Goal: Task Accomplishment & Management: Complete application form

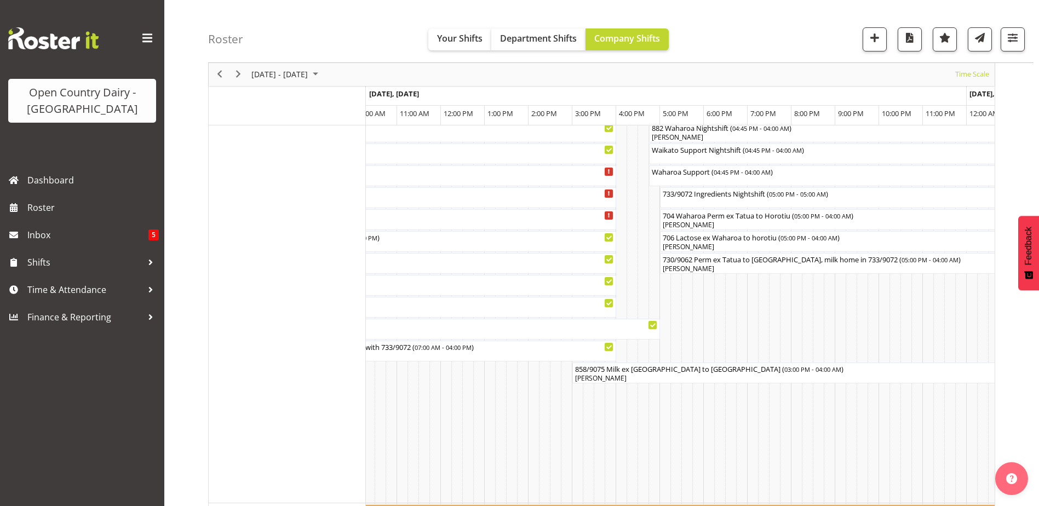
scroll to position [1040, 0]
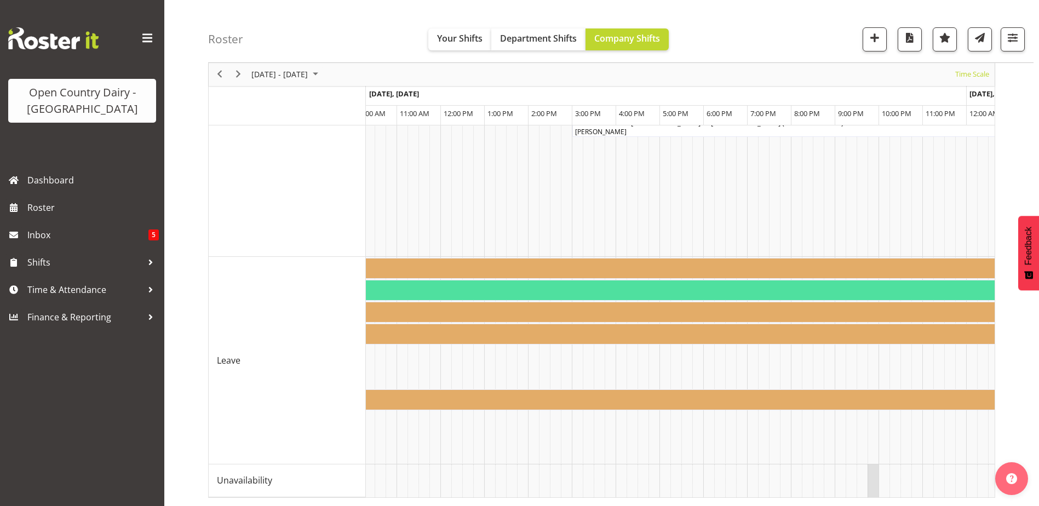
drag, startPoint x: 854, startPoint y: 488, endPoint x: 873, endPoint y: 488, distance: 19.2
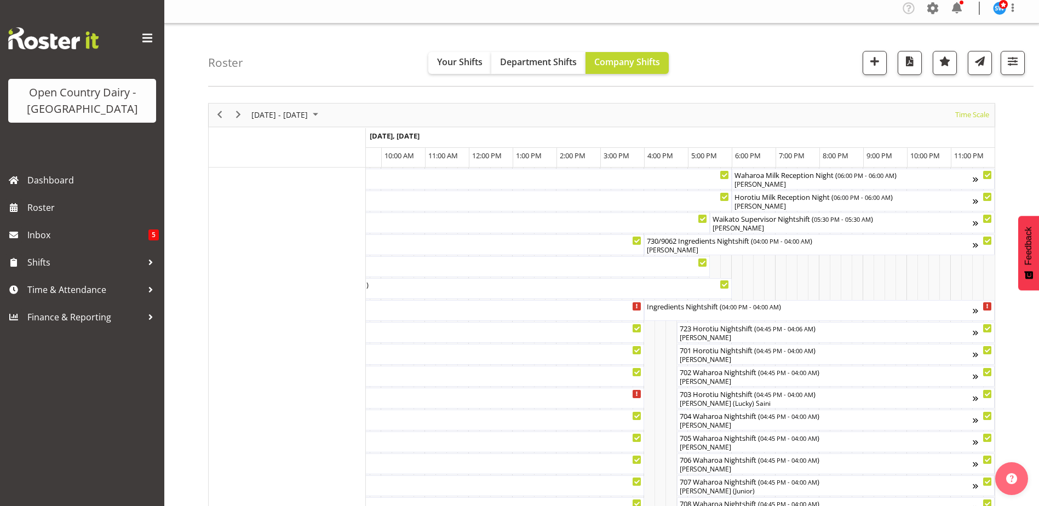
scroll to position [0, 0]
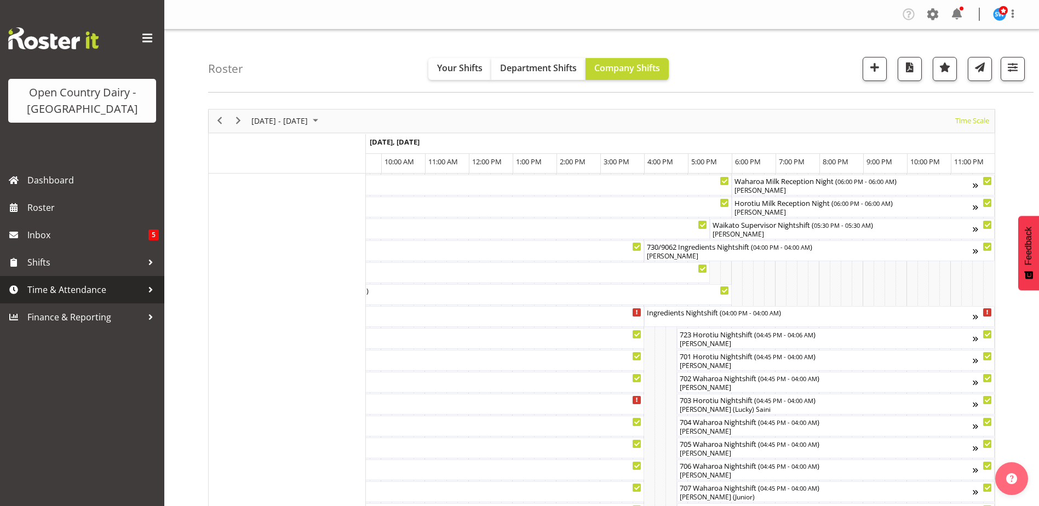
click at [83, 295] on span "Time & Attendance" at bounding box center [84, 289] width 115 height 16
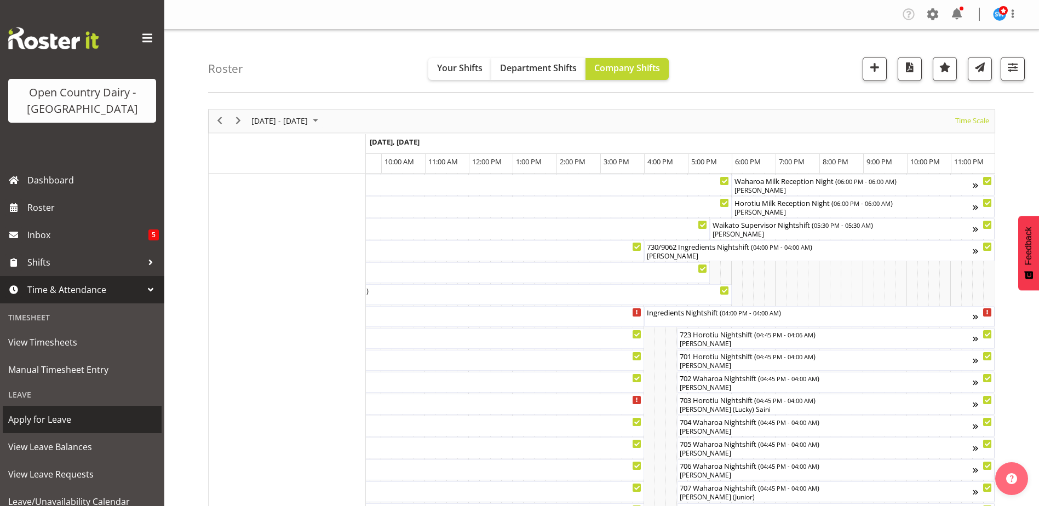
click at [51, 424] on span "Apply for Leave" at bounding box center [82, 419] width 148 height 16
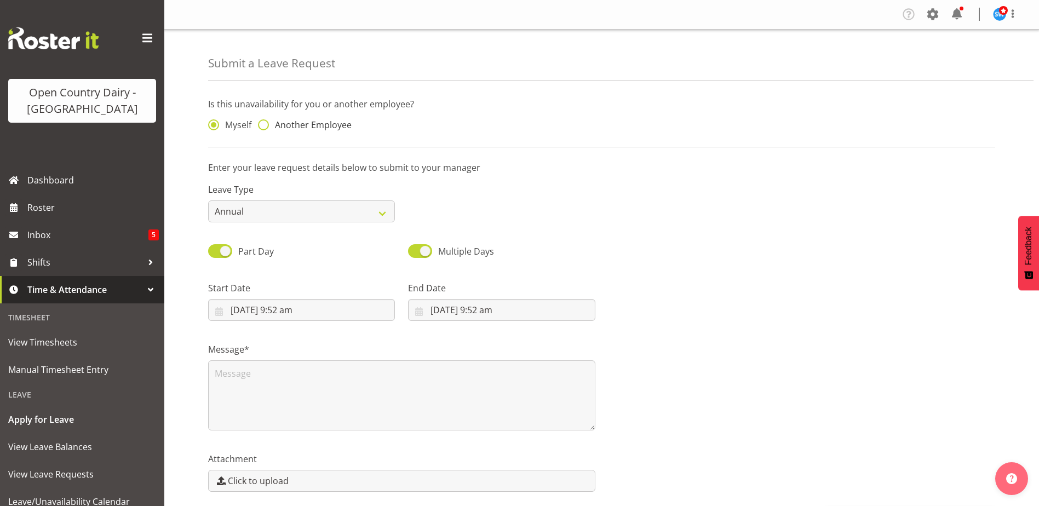
click at [266, 122] on span at bounding box center [263, 124] width 11 height 11
click at [265, 122] on input "Another Employee" at bounding box center [261, 125] width 7 height 7
radio input "true"
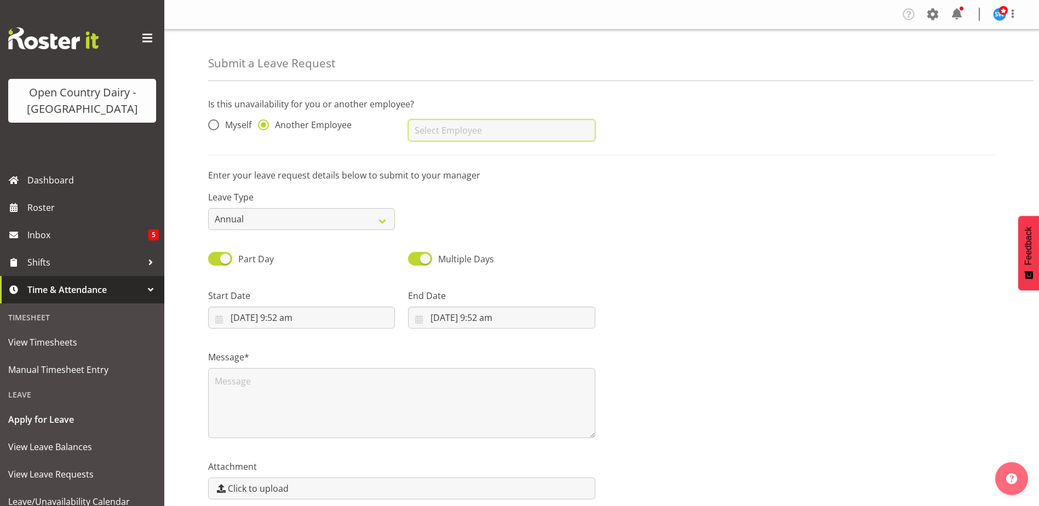
click at [510, 140] on input "text" at bounding box center [501, 130] width 187 height 22
drag, startPoint x: 477, startPoint y: 158, endPoint x: 451, endPoint y: 144, distance: 29.6
click at [470, 155] on link "Nola Mitchell" at bounding box center [501, 158] width 187 height 20
type input "Nola Mitchell"
click at [280, 222] on select "Annual Sick Leave Without Pay Bereavement Domestic Violence Parental Jury Servi…" at bounding box center [301, 219] width 187 height 22
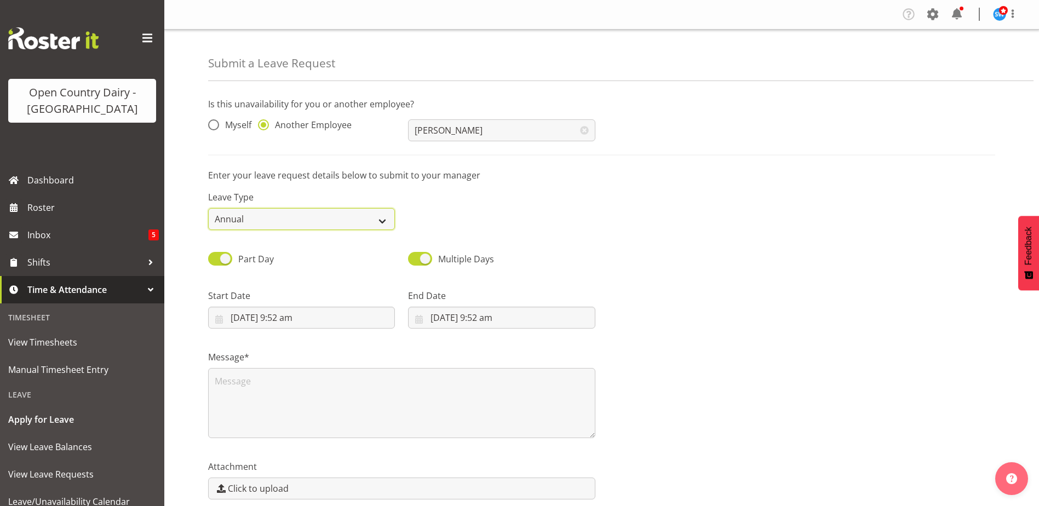
select select "Sick"
click at [208, 208] on select "Annual Sick Leave Without Pay Bereavement Domestic Violence Parental Jury Servi…" at bounding box center [301, 219] width 187 height 22
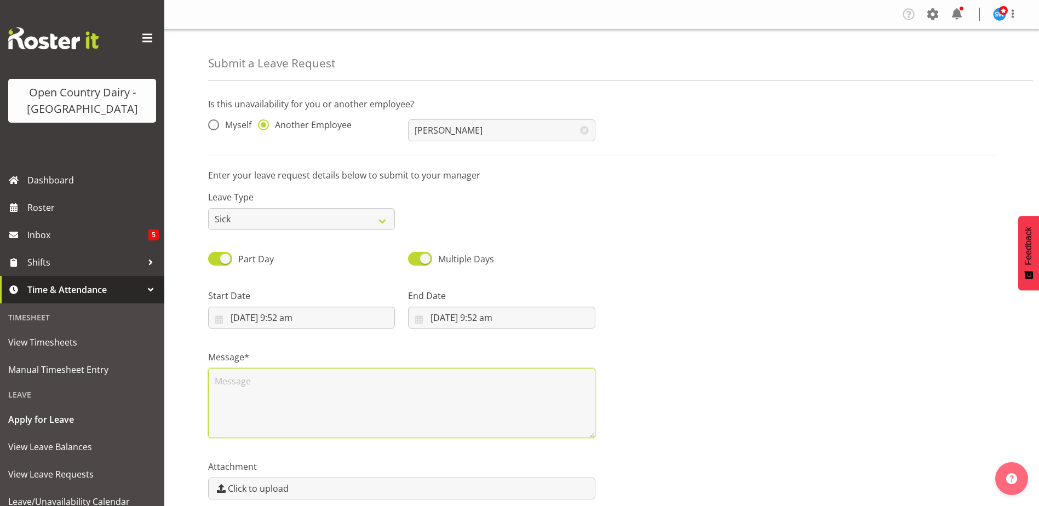
click at [263, 392] on textarea at bounding box center [401, 403] width 387 height 70
type textarea "Bereavement close friend"
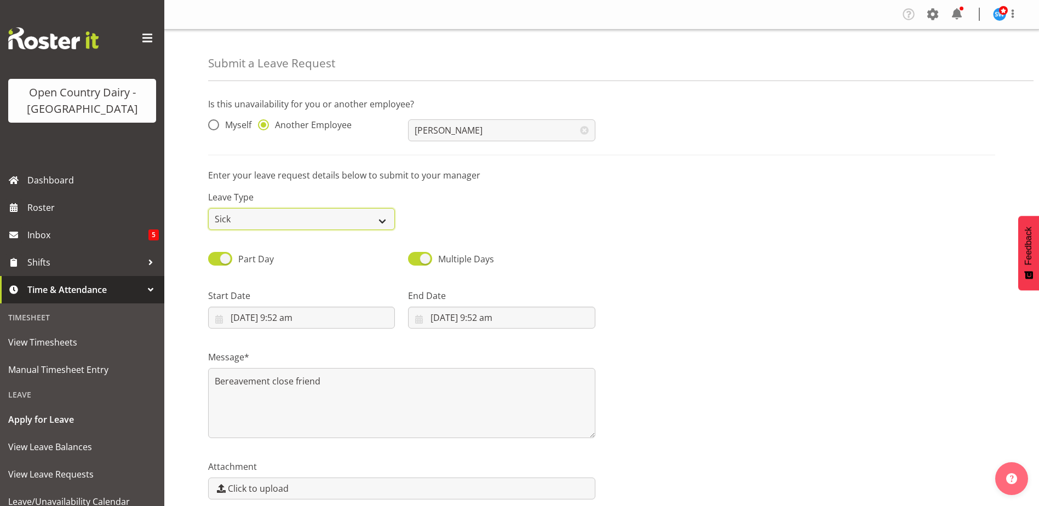
click at [334, 216] on select "Annual Sick Leave Without Pay Bereavement Domestic Violence Parental Jury Servi…" at bounding box center [301, 219] width 187 height 22
select select "Bereavement"
click at [208, 208] on select "Annual Sick Leave Without Pay Bereavement Domestic Violence Parental Jury Servi…" at bounding box center [301, 219] width 187 height 22
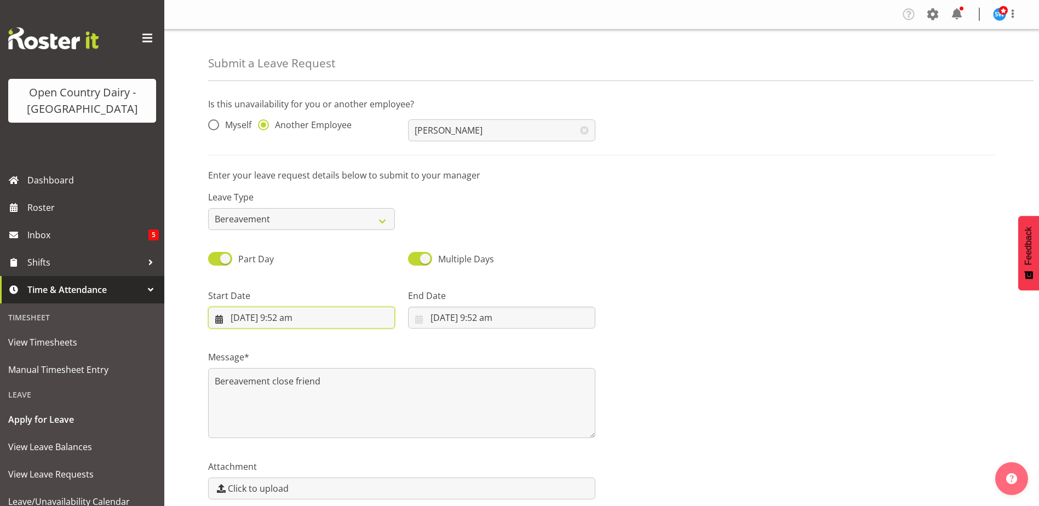
click at [237, 318] on input "3/10/2025, 9:52 am" at bounding box center [301, 318] width 187 height 22
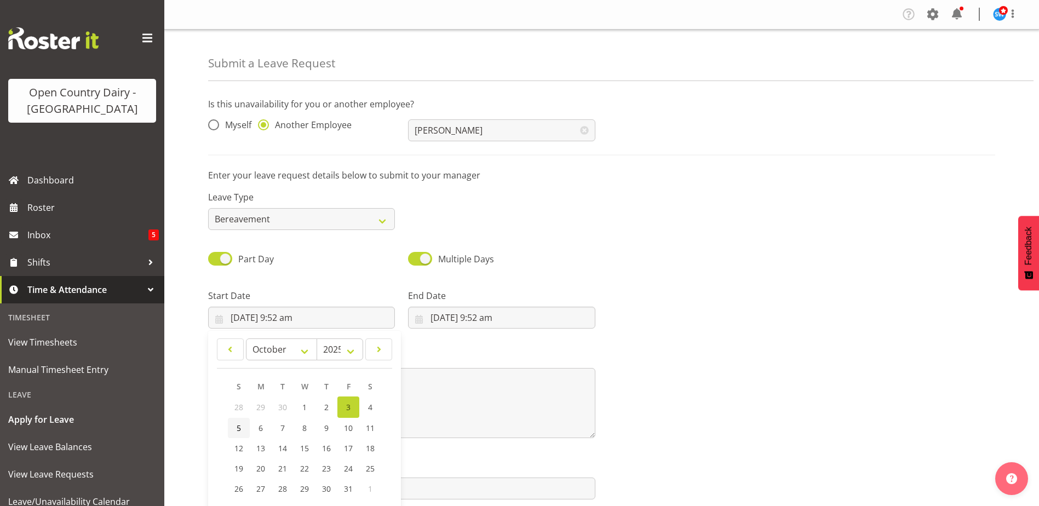
click at [240, 427] on span "5" at bounding box center [239, 428] width 4 height 10
type input "5/10/2025, 9:52 am"
click at [463, 309] on input "3/10/2025, 9:52 am" at bounding box center [501, 318] width 187 height 22
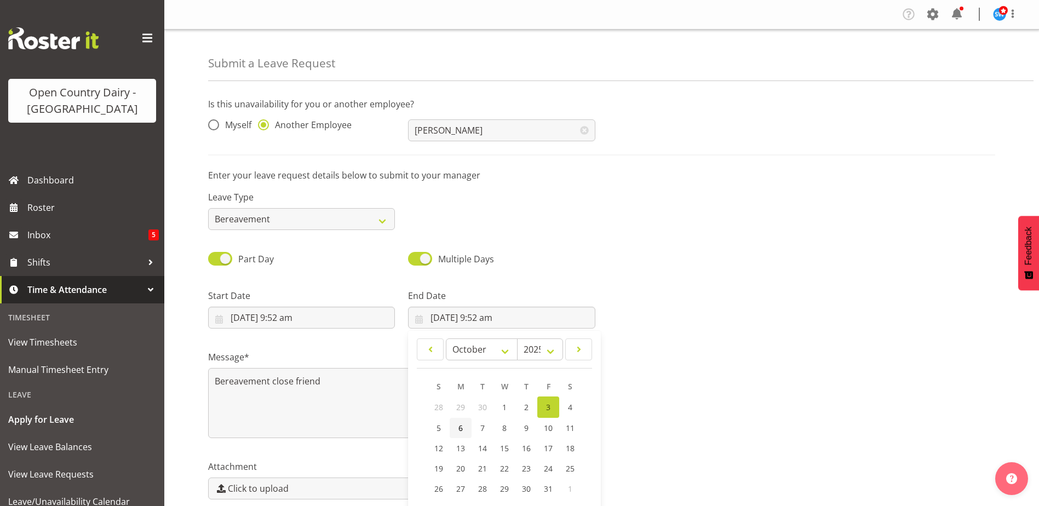
click at [461, 431] on link "6" at bounding box center [461, 428] width 22 height 20
type input "6/10/2025, 9:52 am"
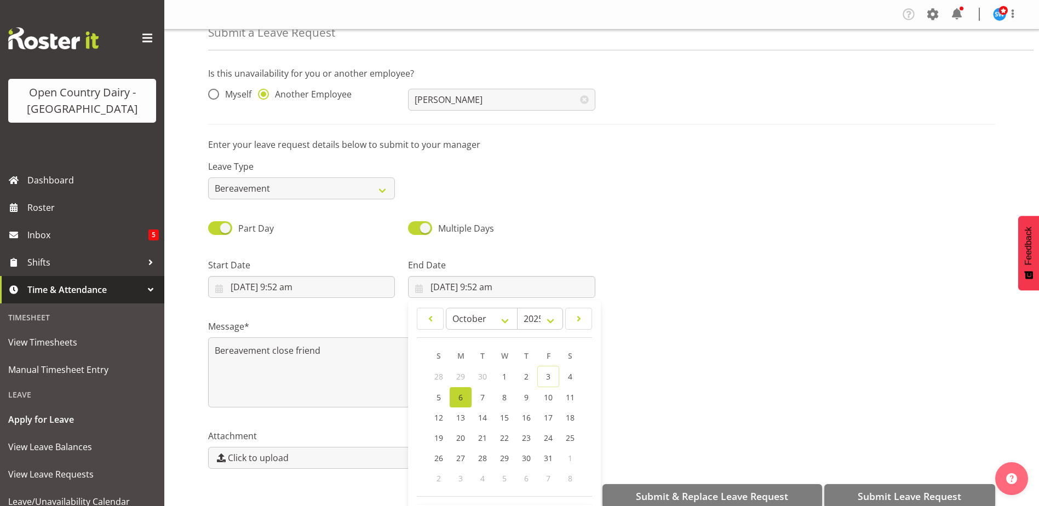
scroll to position [32, 0]
click at [632, 216] on div "Part Day Multiple Days" at bounding box center [602, 223] width 800 height 37
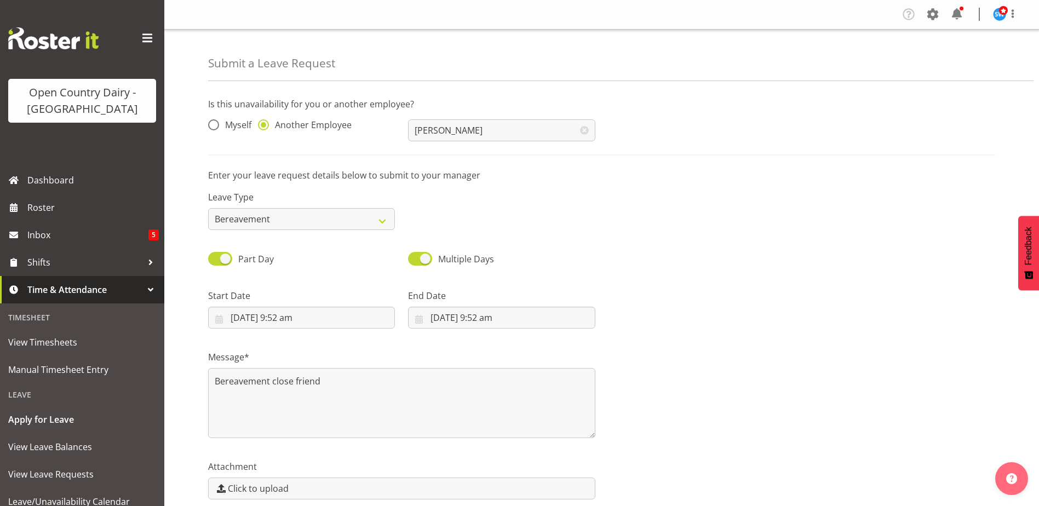
scroll to position [0, 0]
click at [349, 381] on textarea "Bereavement close friend" at bounding box center [401, 403] width 387 height 70
click at [290, 318] on input "5/10/2025, 9:52 am" at bounding box center [301, 318] width 187 height 22
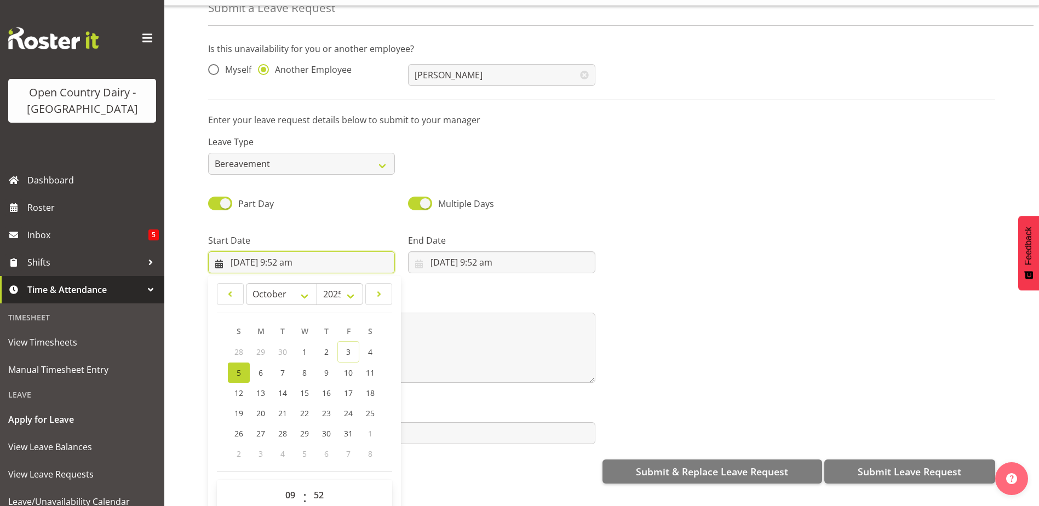
scroll to position [49, 0]
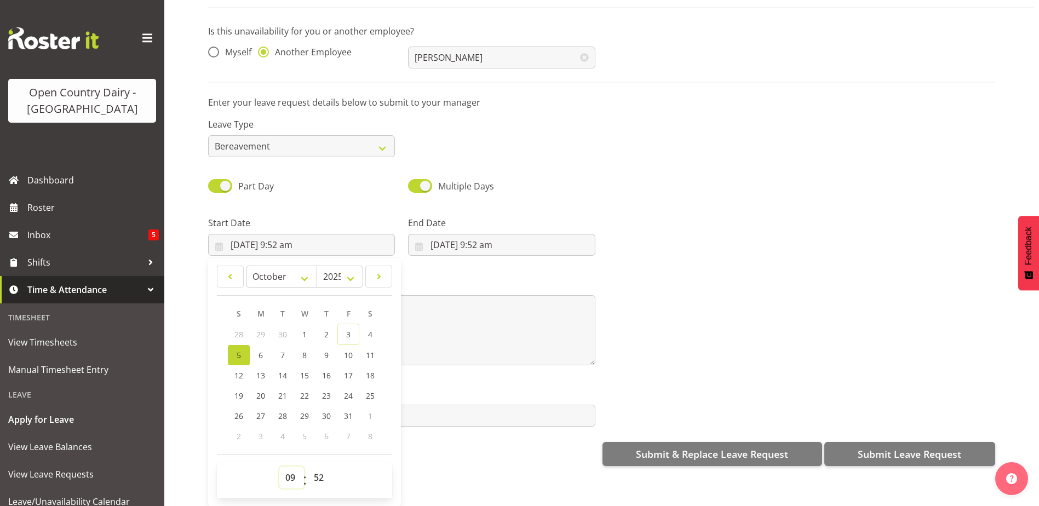
click at [287, 472] on select "00 01 02 03 04 05 06 07 08 09 10 11 12 13 14 15 16 17 18 19 20 21 22 23" at bounding box center [291, 478] width 25 height 22
select select "16"
click at [279, 467] on select "00 01 02 03 04 05 06 07 08 09 10 11 12 13 14 15 16 17 18 19 20 21 22 23" at bounding box center [291, 478] width 25 height 22
type input "5/10/2025, 4:52 pm"
click at [316, 469] on select "00 01 02 03 04 05 06 07 08 09 10 11 12 13 14 15 16 17 18 19 20 21 22 23 24 25 2…" at bounding box center [320, 478] width 25 height 22
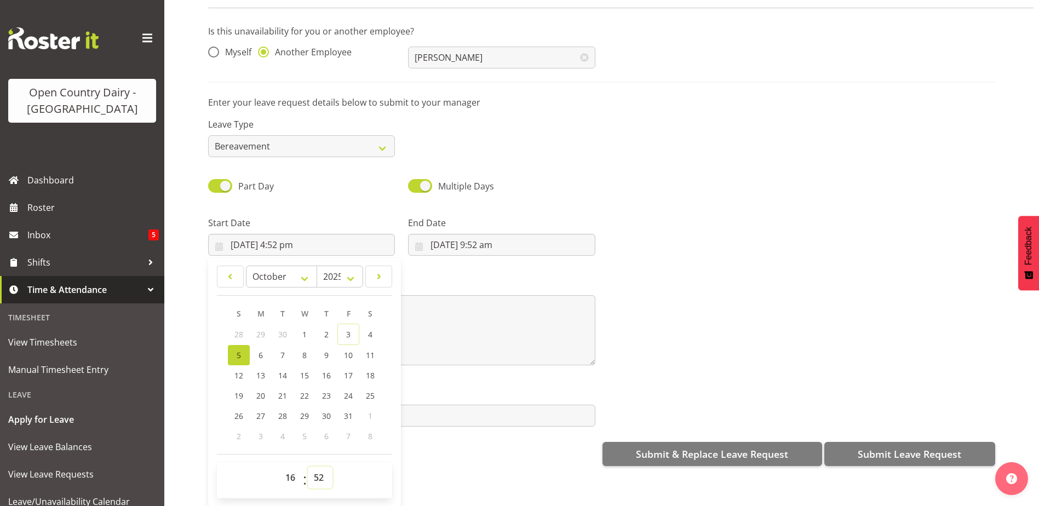
select select "45"
click at [308, 467] on select "00 01 02 03 04 05 06 07 08 09 10 11 12 13 14 15 16 17 18 19 20 21 22 23 24 25 2…" at bounding box center [320, 478] width 25 height 22
type input "5/10/2025, 4:45 pm"
click at [464, 237] on input "6/10/2025, 9:52 am" at bounding box center [501, 245] width 187 height 22
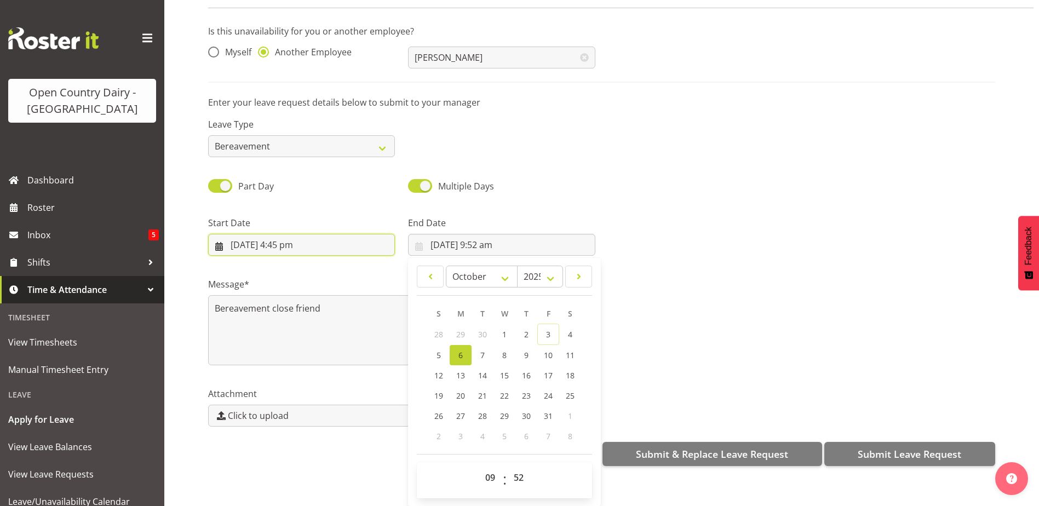
click at [260, 234] on input "5/10/2025, 4:45 pm" at bounding box center [301, 245] width 187 height 22
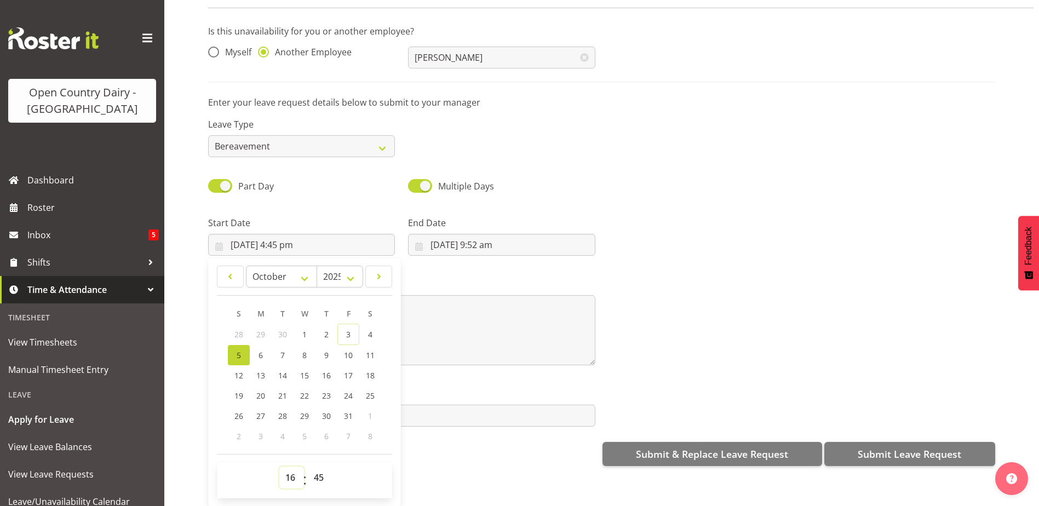
click at [289, 474] on select "00 01 02 03 04 05 06 07 08 09 10 11 12 13 14 15 16 17 18 19 20 21 22 23" at bounding box center [291, 478] width 25 height 22
select select "18"
click at [279, 467] on select "00 01 02 03 04 05 06 07 08 09 10 11 12 13 14 15 16 17 18 19 20 21 22 23" at bounding box center [291, 478] width 25 height 22
type input "5/10/2025, 6:45 pm"
click at [320, 470] on select "00 01 02 03 04 05 06 07 08 09 10 11 12 13 14 15 16 17 18 19 20 21 22 23 24 25 2…" at bounding box center [320, 478] width 25 height 22
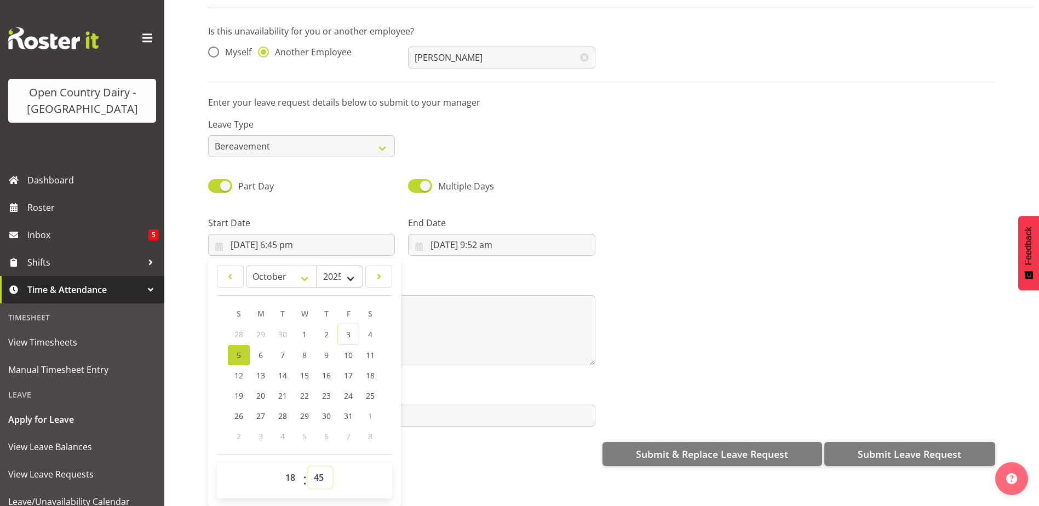
select select "0"
click at [308, 467] on select "00 01 02 03 04 05 06 07 08 09 10 11 12 13 14 15 16 17 18 19 20 21 22 23 24 25 2…" at bounding box center [320, 478] width 25 height 22
type input "5/10/2025, 6:00 pm"
click at [462, 240] on input "6/10/2025, 9:52 am" at bounding box center [501, 245] width 187 height 22
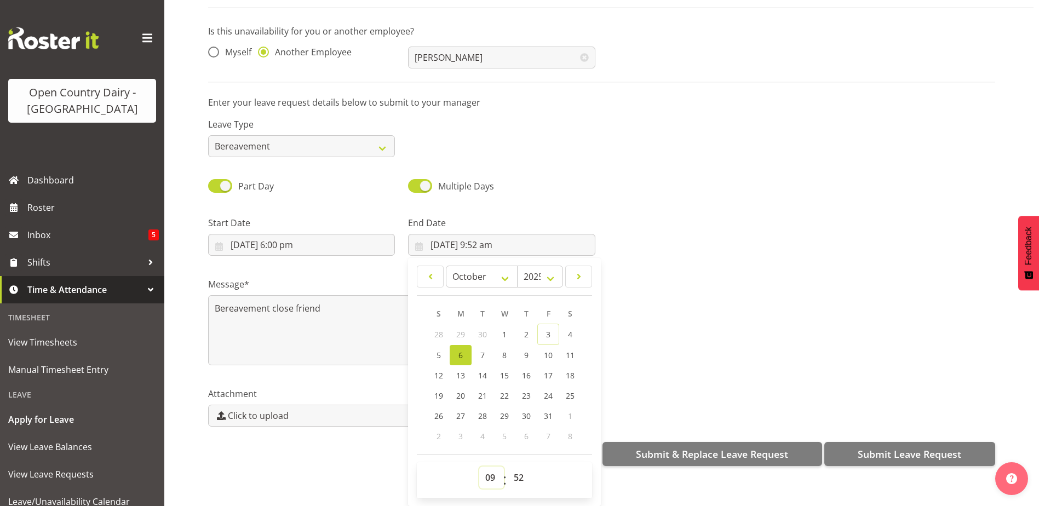
click at [482, 470] on select "00 01 02 03 04 05 06 07 08 09 10 11 12 13 14 15 16 17 18 19 20 21 22 23" at bounding box center [491, 478] width 25 height 22
select select "6"
click at [479, 467] on select "00 01 02 03 04 05 06 07 08 09 10 11 12 13 14 15 16 17 18 19 20 21 22 23" at bounding box center [491, 478] width 25 height 22
type input "6/10/2025, 6:52 am"
drag, startPoint x: 520, startPoint y: 473, endPoint x: 517, endPoint y: 463, distance: 10.4
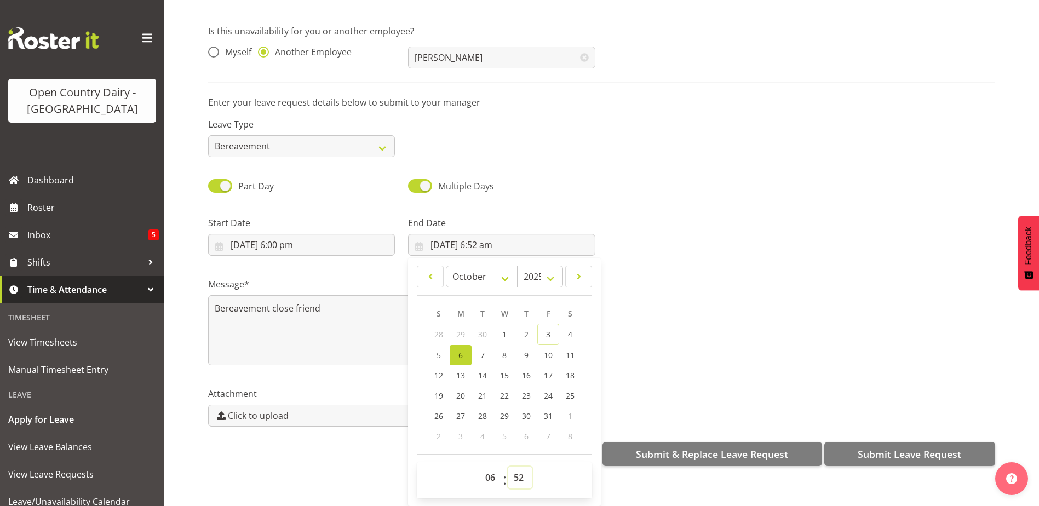
click at [518, 470] on select "00 01 02 03 04 05 06 07 08 09 10 11 12 13 14 15 16 17 18 19 20 21 22 23 24 25 2…" at bounding box center [520, 478] width 25 height 22
select select "0"
click at [508, 467] on select "00 01 02 03 04 05 06 07 08 09 10 11 12 13 14 15 16 17 18 19 20 21 22 23 24 25 2…" at bounding box center [520, 478] width 25 height 22
type input "6/10/2025, 6:00 am"
click at [306, 327] on textarea "Bereavement close friend" at bounding box center [401, 330] width 387 height 70
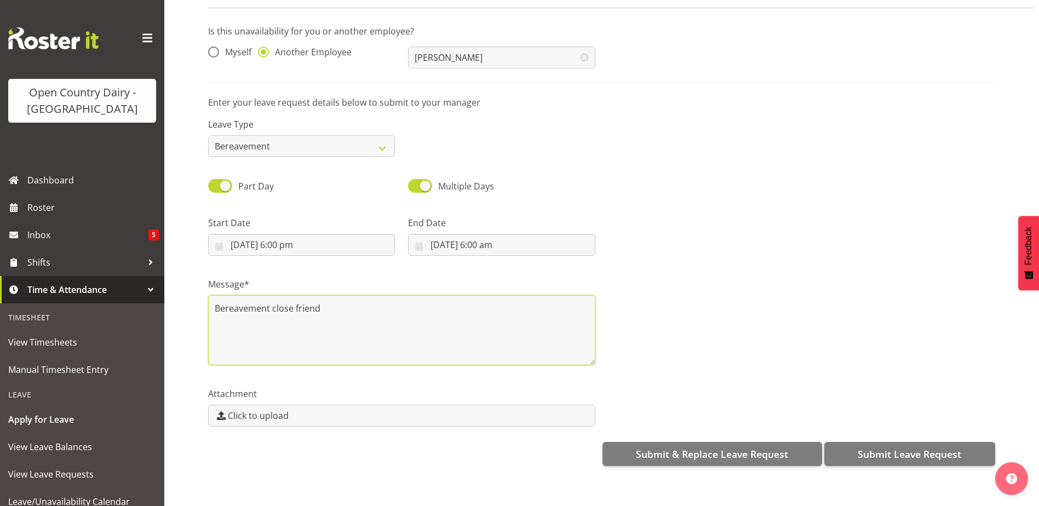
scroll to position [0, 0]
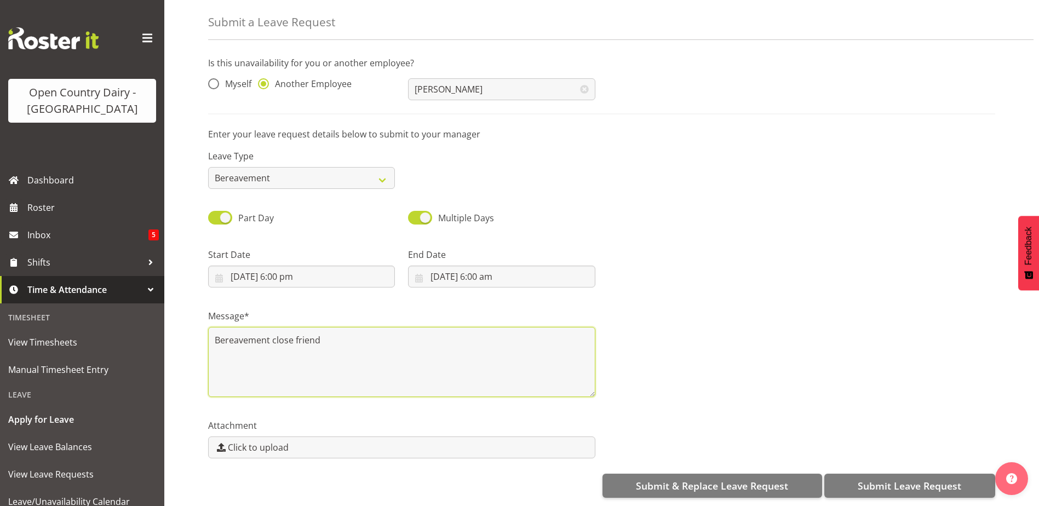
click at [349, 327] on textarea "Bereavement close friend" at bounding box center [401, 362] width 387 height 70
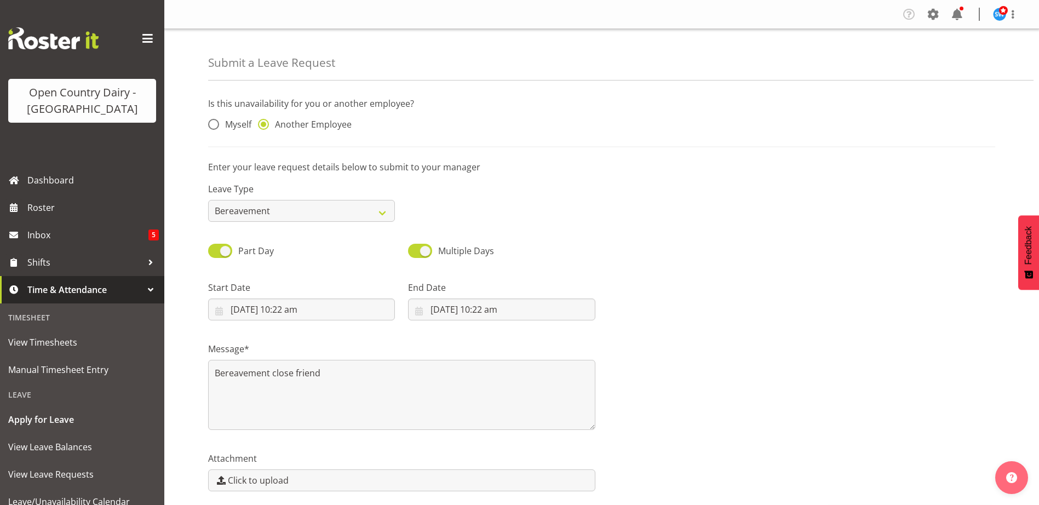
select select "Bereavement"
